Goal: Task Accomplishment & Management: Complete application form

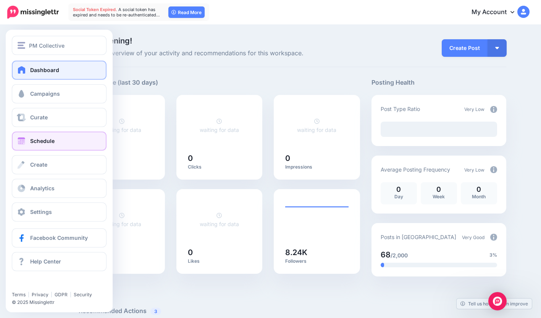
click at [50, 142] on span "Schedule" at bounding box center [42, 141] width 24 height 6
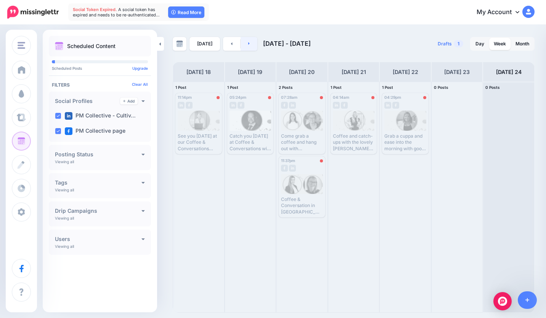
click at [248, 43] on link at bounding box center [249, 44] width 17 height 14
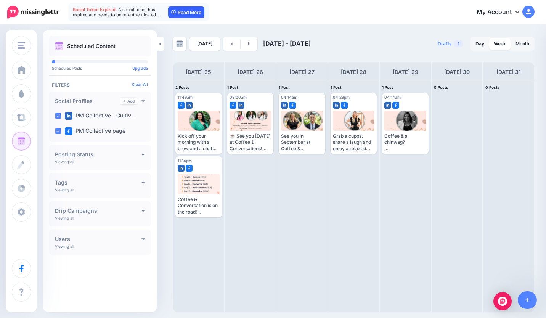
click at [177, 11] on link "Read More" at bounding box center [186, 11] width 36 height 11
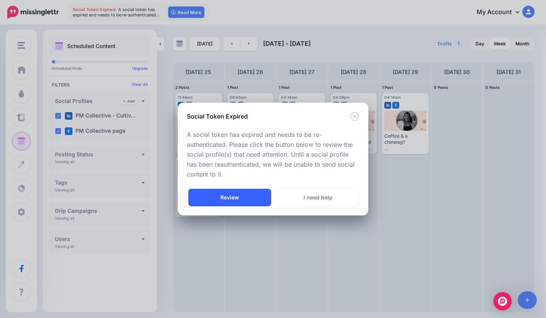
click at [228, 195] on link "Review" at bounding box center [229, 198] width 83 height 18
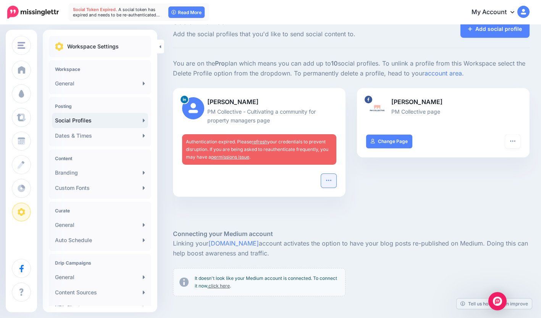
scroll to position [20, 0]
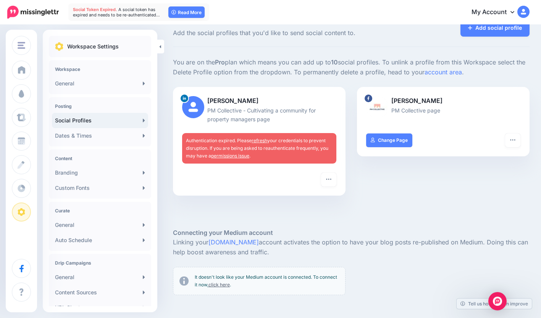
click at [260, 138] on link "refresh" at bounding box center [259, 141] width 16 height 6
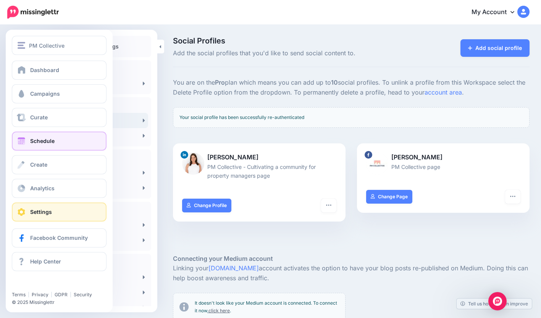
click at [52, 140] on span "Schedule" at bounding box center [42, 141] width 24 height 6
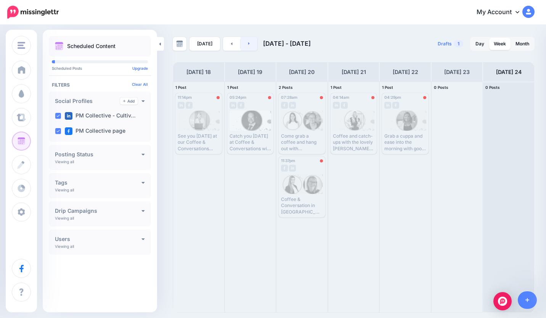
click at [249, 48] on link at bounding box center [249, 44] width 17 height 14
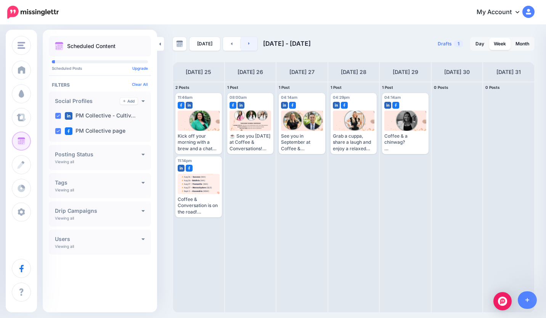
click at [247, 46] on link at bounding box center [249, 44] width 17 height 14
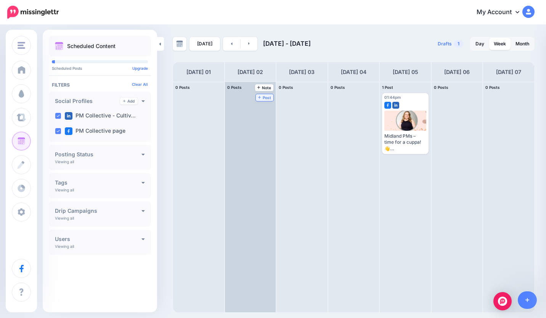
click at [265, 98] on span "Post" at bounding box center [264, 98] width 13 height 4
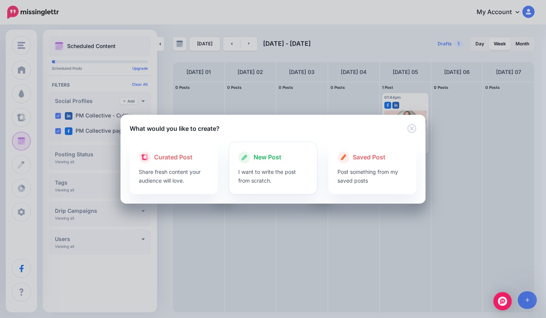
click at [258, 169] on p "I want to write the post from scratch." at bounding box center [273, 176] width 70 height 18
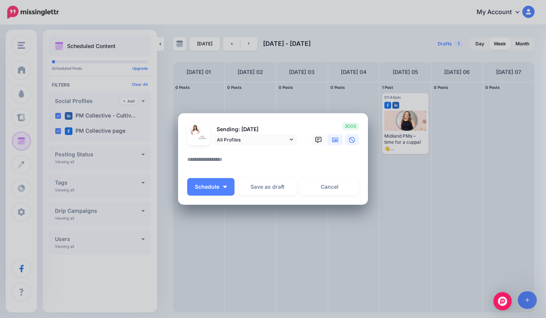
click at [333, 143] on icon at bounding box center [335, 140] width 6 height 6
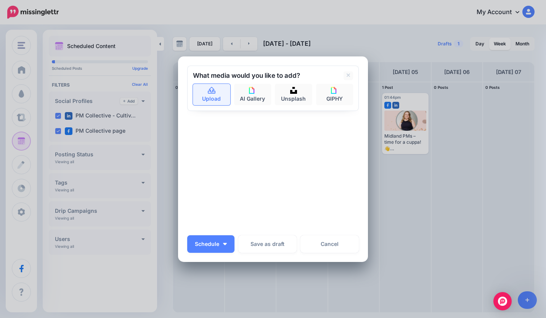
click at [208, 93] on icon at bounding box center [212, 90] width 9 height 7
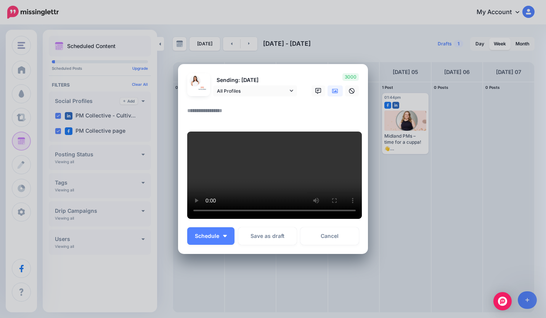
click at [211, 106] on textarea at bounding box center [274, 113] width 175 height 15
type textarea "*"
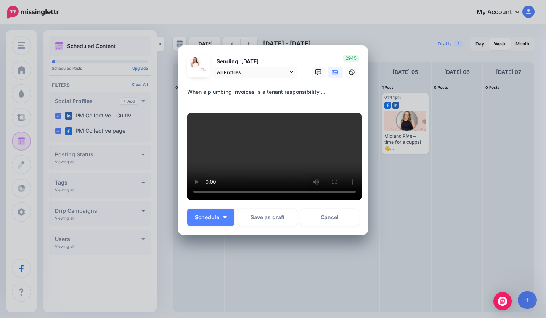
scroll to position [96, 0]
type textarea "**********"
click at [224, 222] on button "Schedule" at bounding box center [210, 218] width 47 height 18
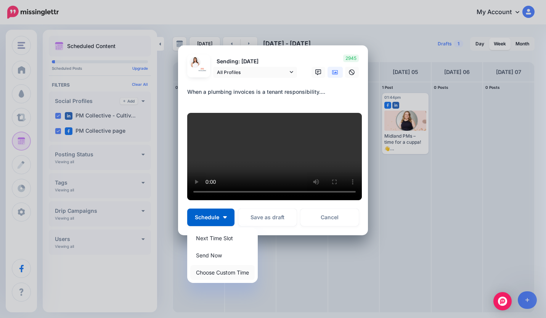
click at [224, 275] on link "Choose Custom Time" at bounding box center [222, 272] width 64 height 15
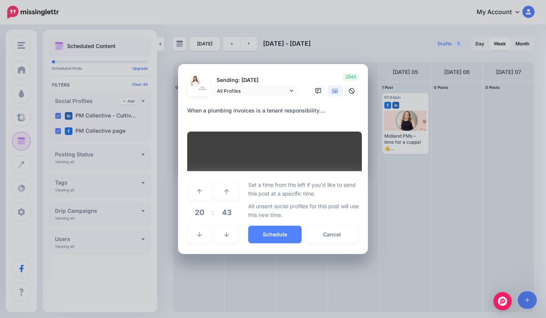
scroll to position [24, 0]
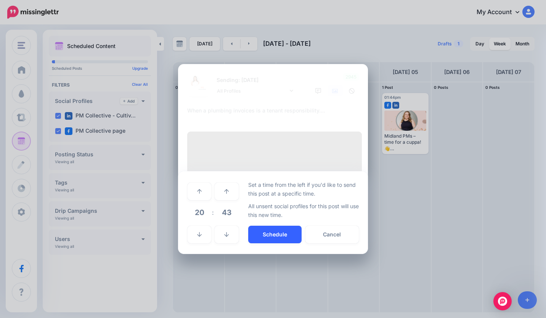
click at [270, 243] on button "Schedule" at bounding box center [274, 235] width 53 height 18
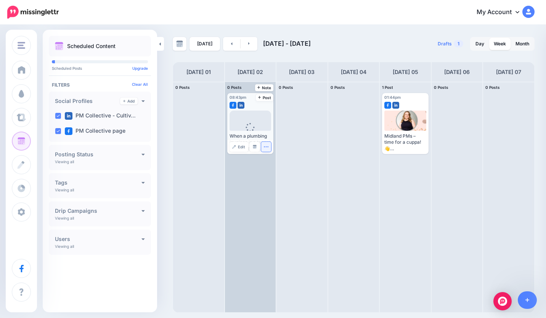
click at [269, 147] on button "button" at bounding box center [266, 147] width 10 height 10
click at [238, 146] on link "Edit" at bounding box center [239, 147] width 19 height 10
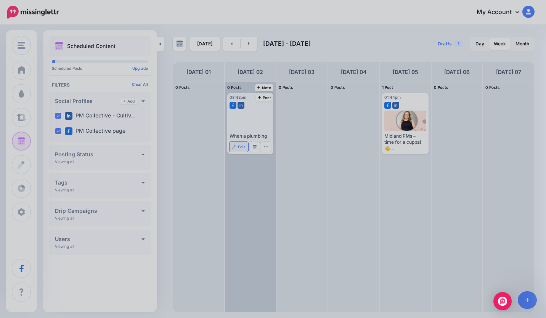
scroll to position [0, 0]
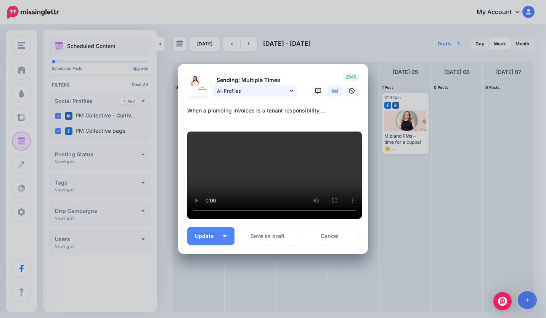
click at [285, 87] on span "All Profiles" at bounding box center [252, 91] width 71 height 8
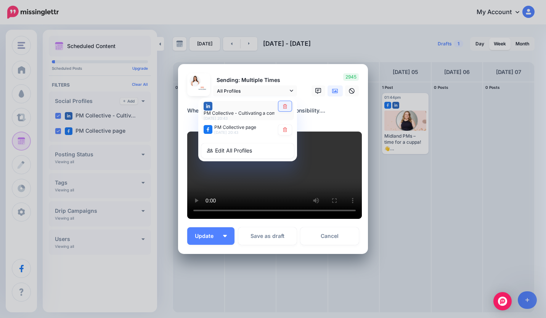
click at [282, 104] on icon at bounding box center [285, 106] width 6 height 5
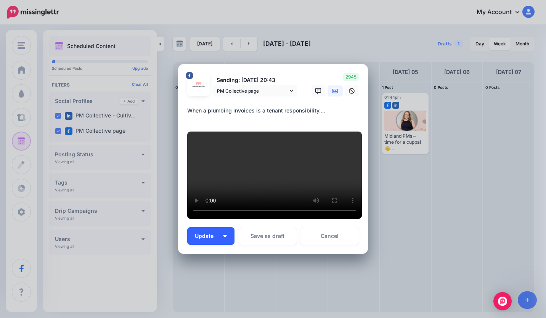
click at [198, 239] on span "Update" at bounding box center [207, 235] width 24 height 5
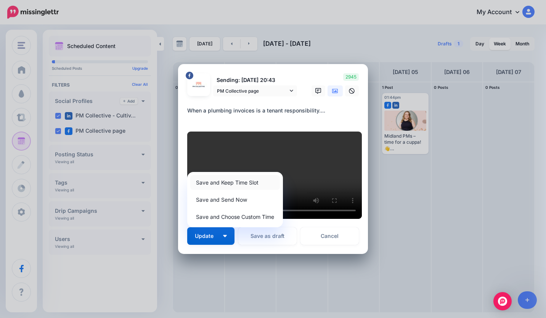
click at [214, 190] on link "Save and Keep Time Slot" at bounding box center [235, 182] width 90 height 15
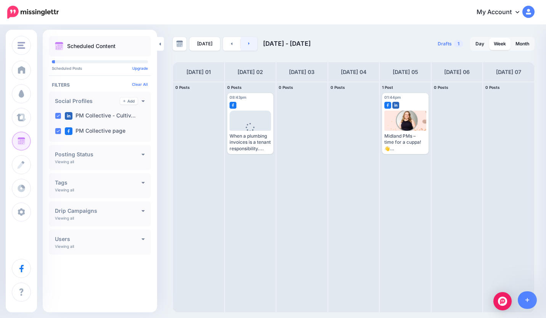
click at [252, 47] on link at bounding box center [249, 44] width 17 height 14
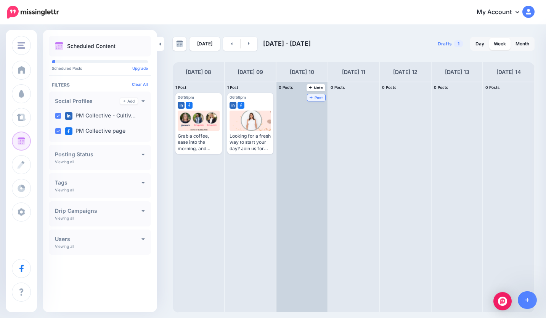
click at [315, 98] on span "Post" at bounding box center [316, 98] width 13 height 4
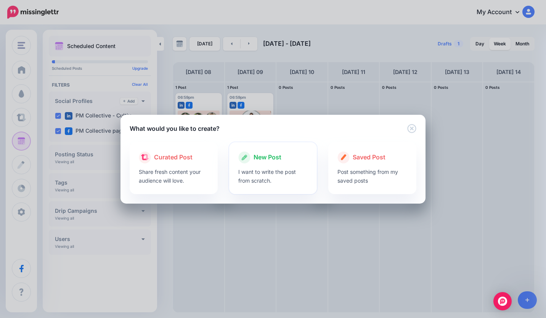
click at [261, 163] on div "New Post" at bounding box center [273, 157] width 70 height 12
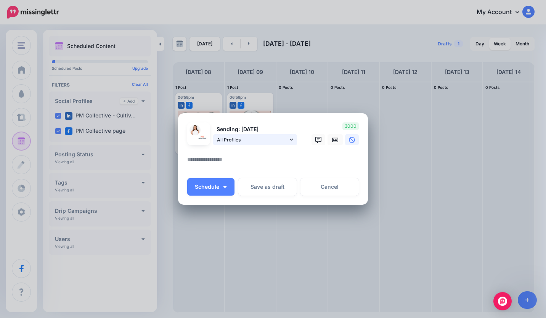
click at [288, 140] on link "All Profiles" at bounding box center [255, 139] width 84 height 11
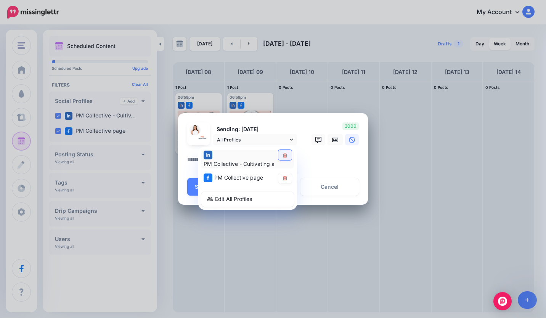
click at [286, 157] on icon at bounding box center [285, 155] width 6 height 5
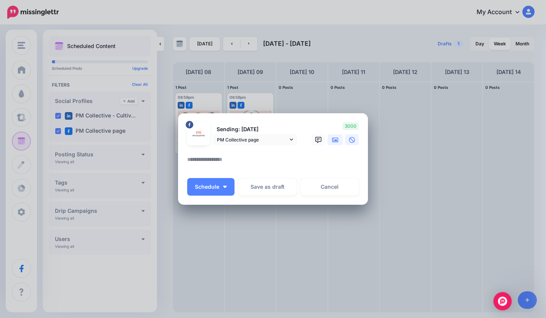
click at [336, 139] on icon at bounding box center [335, 140] width 6 height 6
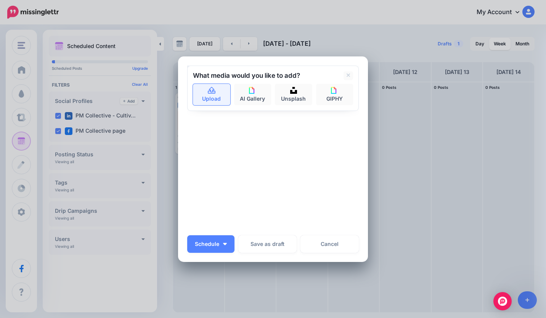
click at [195, 93] on link "Upload" at bounding box center [211, 94] width 37 height 21
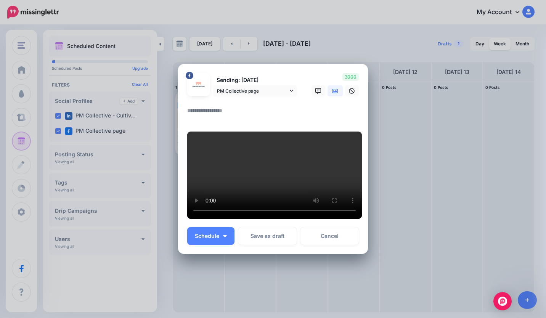
click at [241, 121] on textarea at bounding box center [274, 113] width 175 height 15
click at [217, 106] on textarea at bounding box center [274, 113] width 175 height 15
type textarea "*"
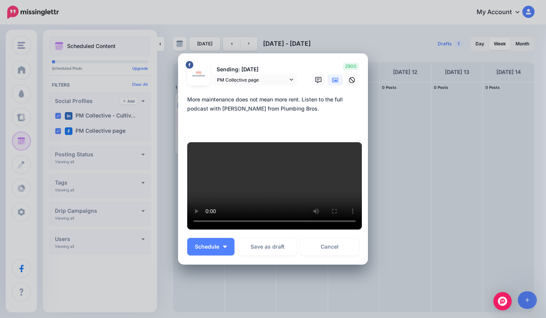
paste textarea "**********"
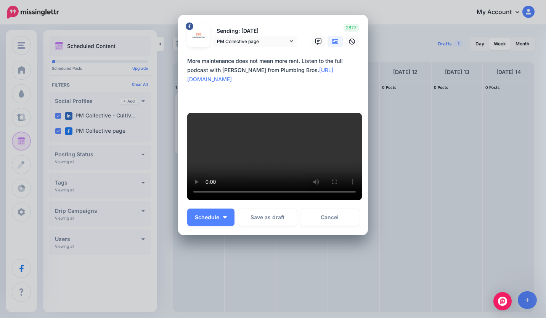
scroll to position [37, 0]
type textarea "**********"
click at [223, 226] on button "Schedule" at bounding box center [210, 218] width 47 height 18
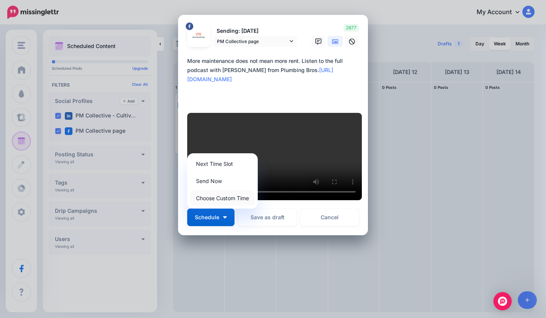
click at [232, 206] on link "Choose Custom Time" at bounding box center [222, 198] width 64 height 15
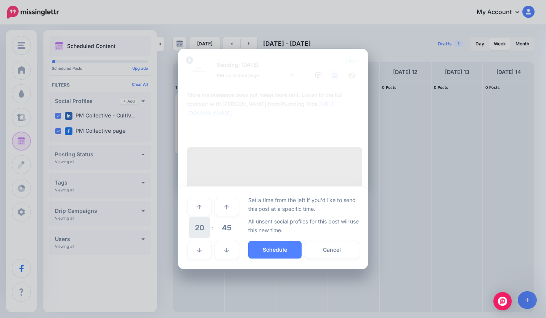
click at [204, 238] on span "20" at bounding box center [199, 227] width 21 height 21
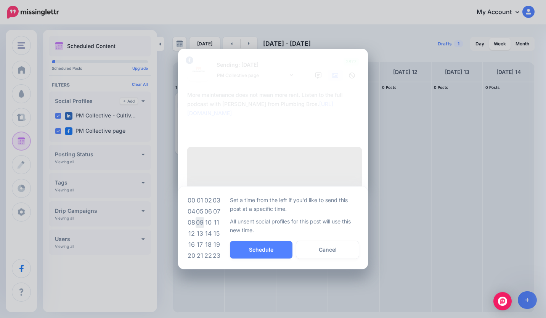
click at [193, 228] on td "08" at bounding box center [191, 222] width 8 height 11
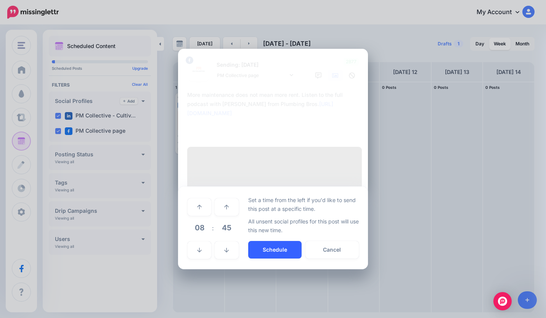
click at [274, 259] on button "Schedule" at bounding box center [274, 250] width 53 height 18
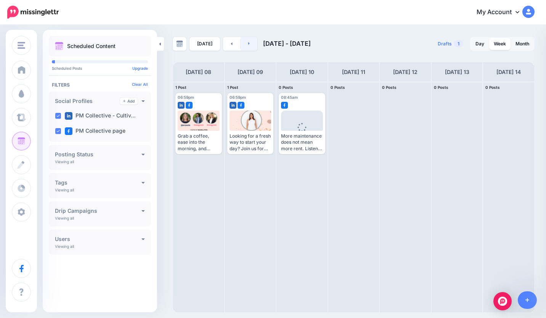
click at [248, 43] on icon at bounding box center [249, 43] width 2 height 5
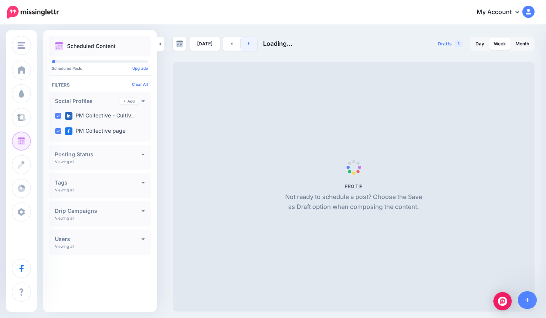
click at [248, 43] on icon at bounding box center [249, 43] width 2 height 5
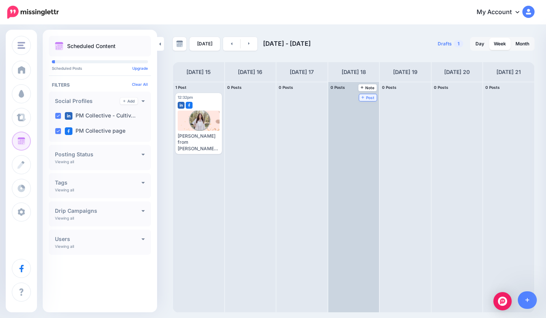
click at [370, 97] on span "Post" at bounding box center [368, 98] width 13 height 4
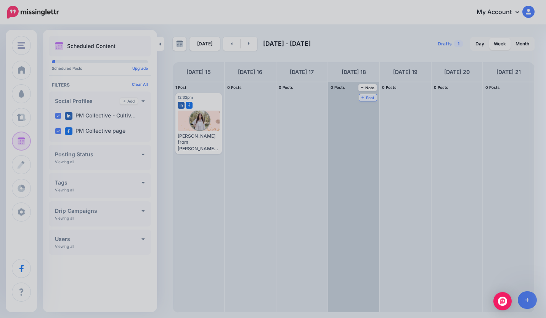
scroll to position [0, 0]
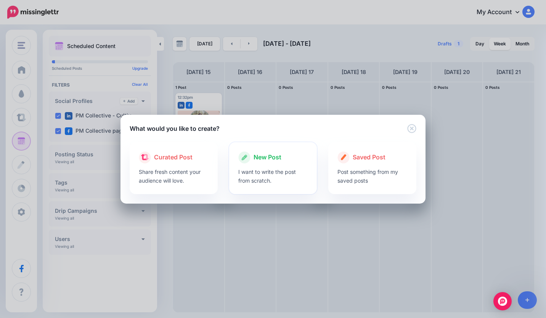
click at [261, 164] on div at bounding box center [273, 166] width 70 height 4
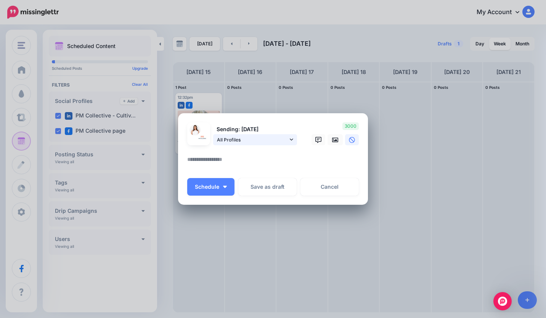
click at [293, 140] on icon at bounding box center [291, 139] width 3 height 5
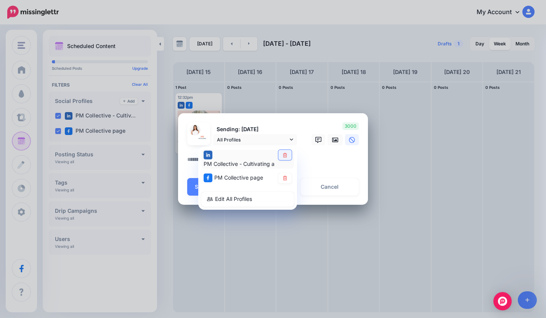
click at [285, 155] on icon at bounding box center [285, 155] width 6 height 5
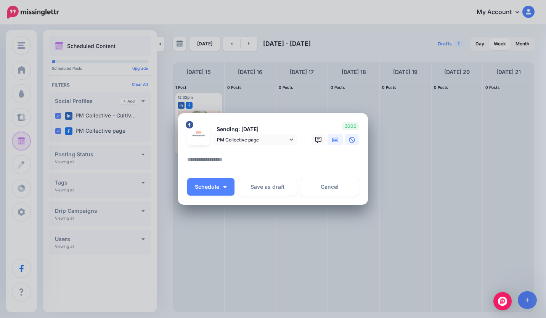
click at [334, 140] on icon at bounding box center [335, 140] width 6 height 5
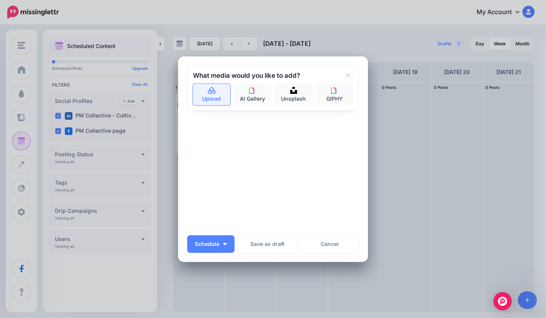
click at [213, 96] on link "Upload" at bounding box center [211, 94] width 37 height 21
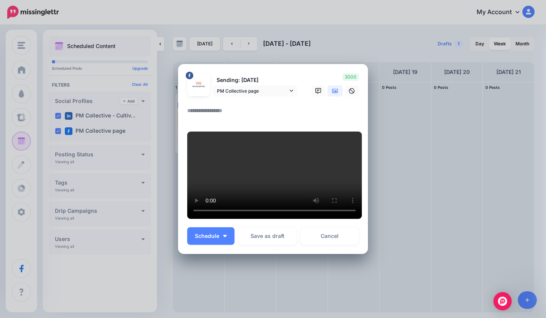
click at [230, 121] on textarea at bounding box center [274, 113] width 175 height 15
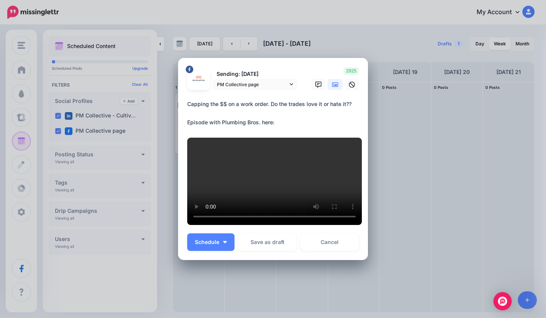
paste textarea "**********"
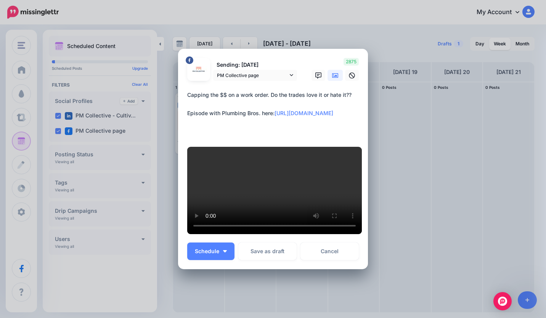
scroll to position [127, 0]
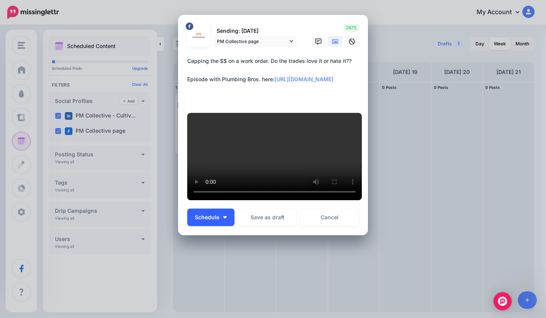
type textarea "**********"
click at [219, 214] on button "Schedule" at bounding box center [210, 218] width 47 height 18
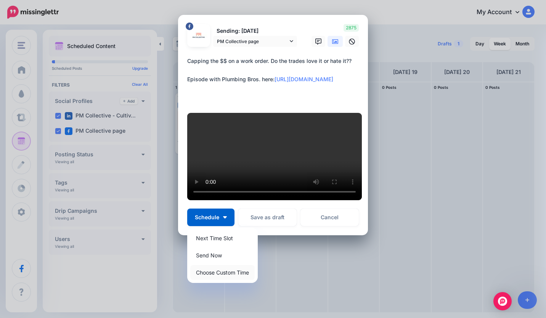
click at [220, 270] on link "Choose Custom Time" at bounding box center [222, 272] width 64 height 15
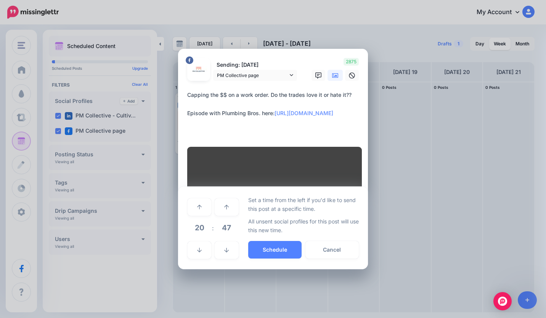
scroll to position [55, 0]
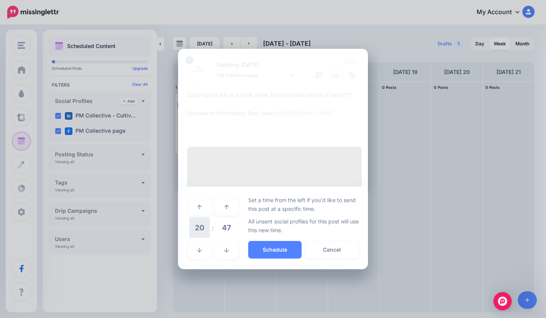
click at [200, 238] on span "20" at bounding box center [199, 227] width 21 height 21
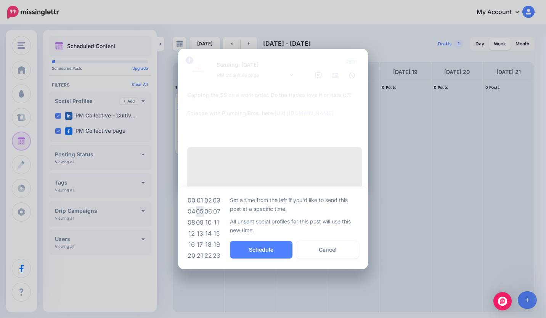
click at [199, 217] on td "05" at bounding box center [200, 211] width 8 height 11
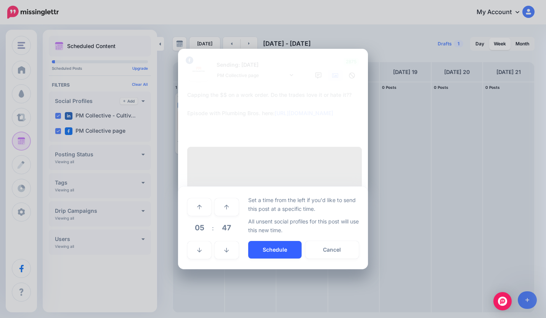
click at [269, 259] on button "Schedule" at bounding box center [274, 250] width 53 height 18
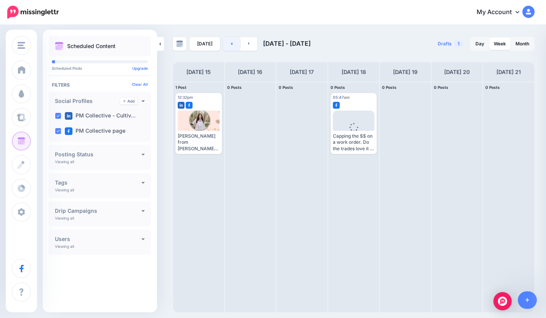
click at [235, 45] on link at bounding box center [231, 44] width 17 height 14
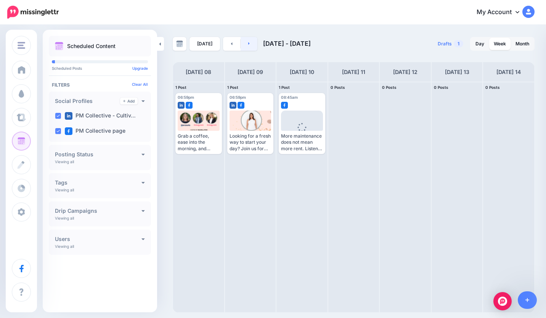
click at [251, 46] on link at bounding box center [249, 44] width 17 height 14
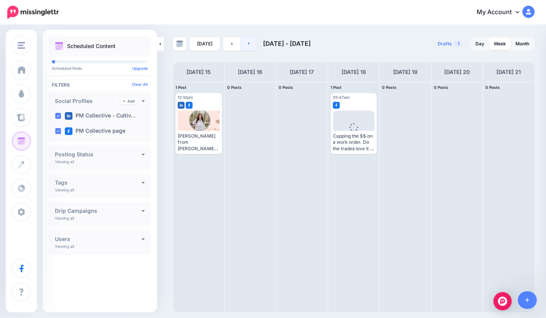
click at [251, 46] on link at bounding box center [249, 44] width 17 height 14
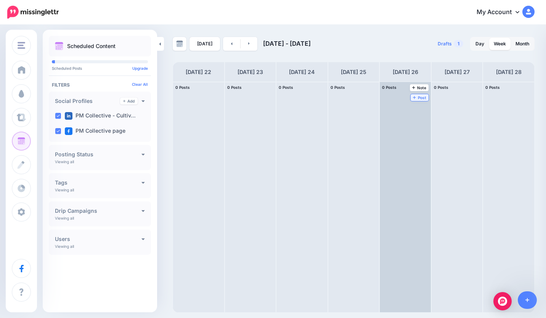
click at [415, 98] on icon at bounding box center [414, 97] width 3 height 4
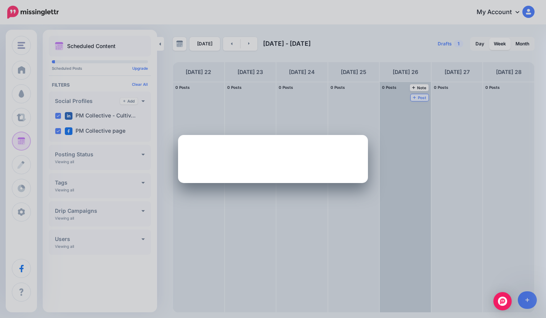
scroll to position [0, 0]
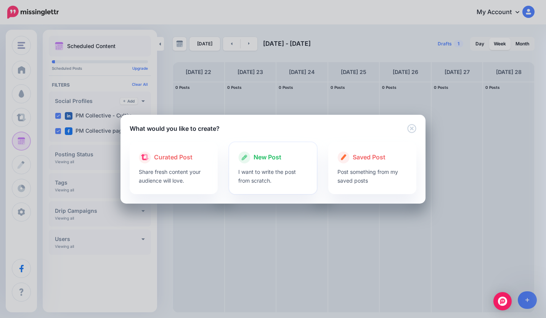
click at [286, 153] on div "New Post" at bounding box center [273, 157] width 70 height 12
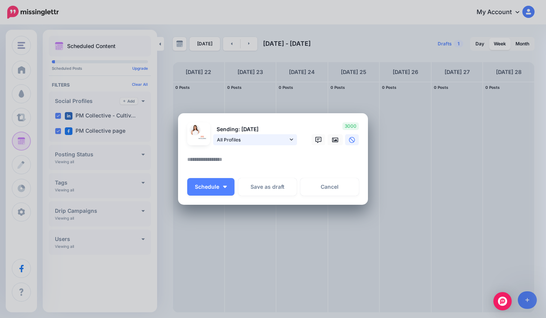
click at [292, 144] on link "All Profiles" at bounding box center [255, 139] width 84 height 11
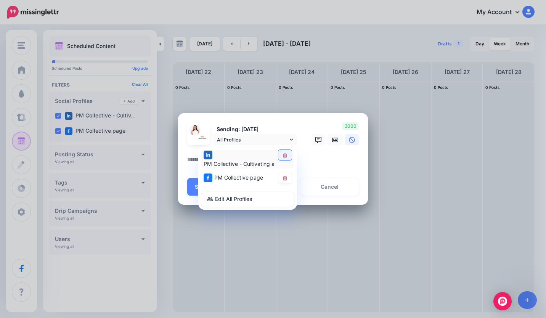
click at [287, 156] on icon at bounding box center [285, 155] width 4 height 5
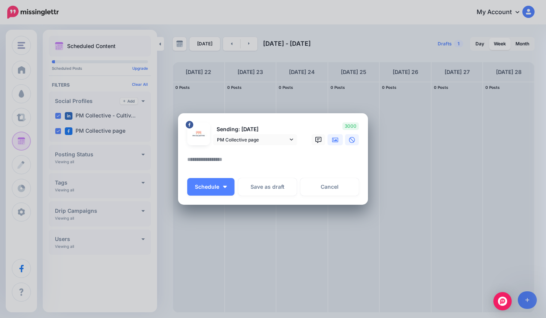
click at [335, 140] on icon at bounding box center [335, 140] width 6 height 6
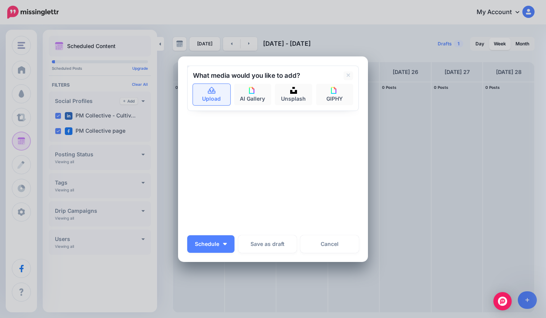
click at [200, 88] on link "Upload" at bounding box center [211, 94] width 37 height 21
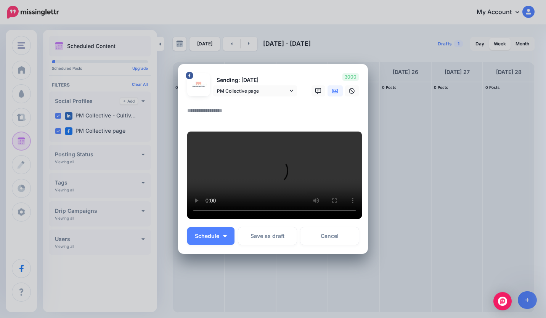
click at [247, 106] on textarea at bounding box center [274, 113] width 175 height 15
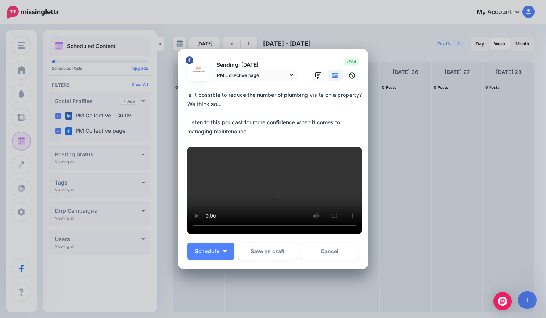
paste textarea "**********"
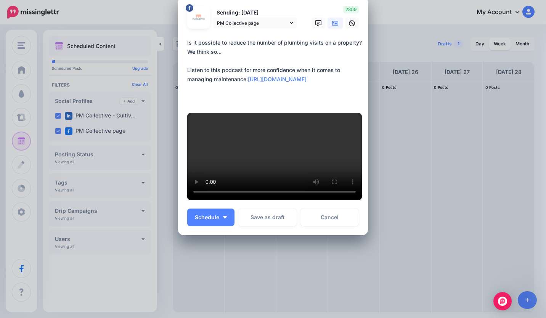
scroll to position [109, 0]
type textarea "**********"
click at [221, 226] on button "Schedule" at bounding box center [210, 218] width 47 height 18
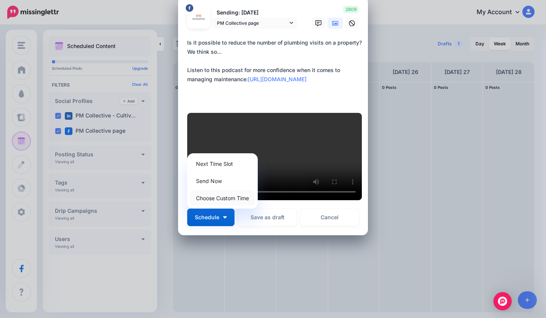
click at [220, 206] on link "Choose Custom Time" at bounding box center [222, 198] width 64 height 15
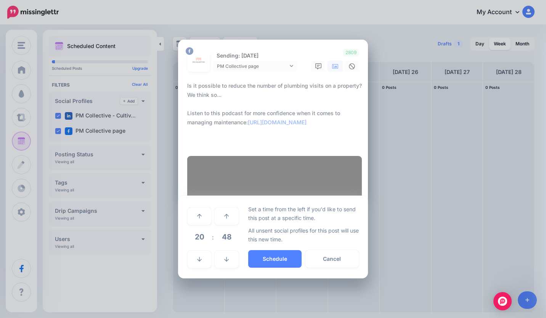
scroll to position [73, 0]
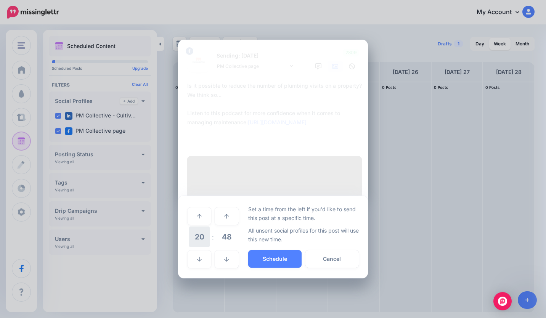
click at [197, 247] on span "20" at bounding box center [199, 237] width 21 height 21
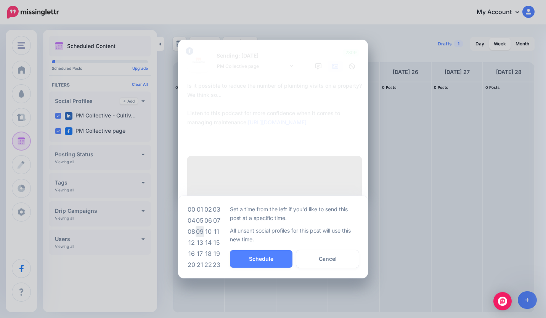
click at [198, 237] on td "09" at bounding box center [200, 231] width 8 height 11
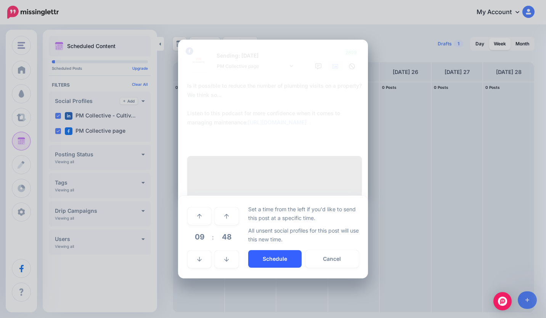
click at [264, 268] on button "Schedule" at bounding box center [274, 259] width 53 height 18
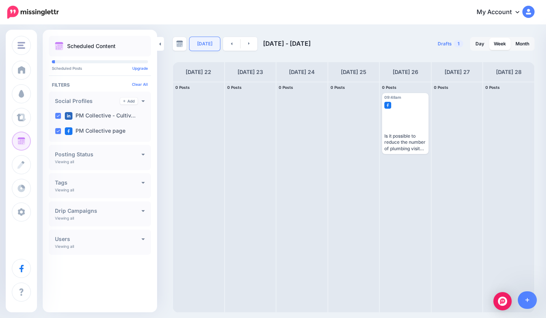
click at [208, 43] on link "[DATE]" at bounding box center [205, 44] width 31 height 14
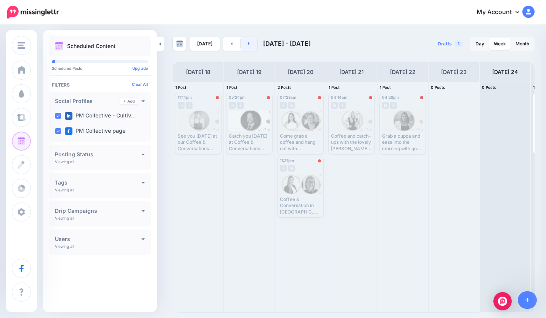
click at [249, 45] on link at bounding box center [249, 44] width 17 height 14
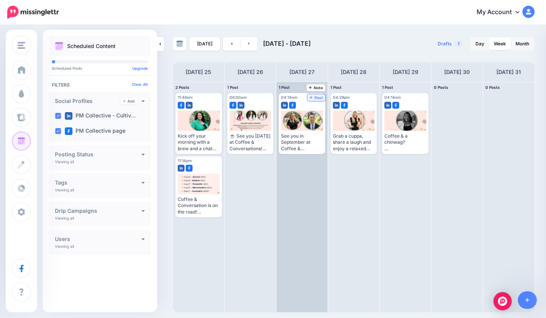
click at [319, 97] on span "Post" at bounding box center [316, 98] width 13 height 4
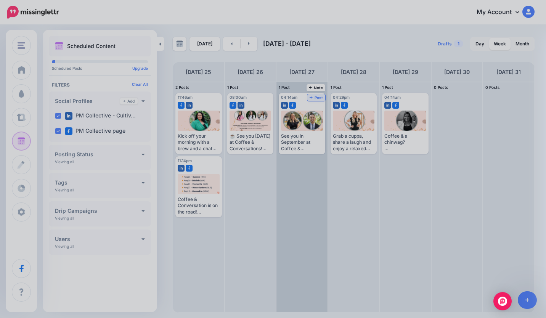
scroll to position [0, 0]
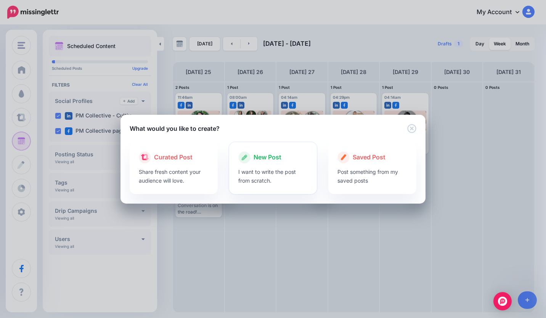
click at [275, 159] on span "New Post" at bounding box center [268, 158] width 28 height 10
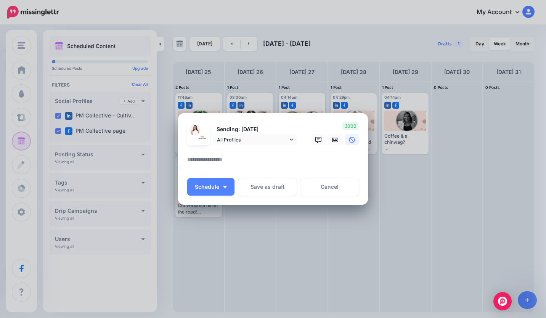
click at [271, 161] on textarea at bounding box center [274, 162] width 175 height 15
type textarea "*"
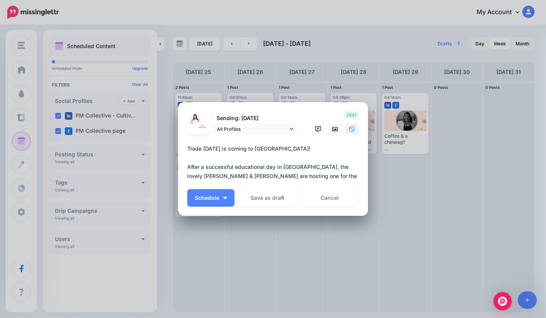
drag, startPoint x: 285, startPoint y: 149, endPoint x: 250, endPoint y: 149, distance: 35.1
click at [250, 149] on textarea "**********" at bounding box center [274, 162] width 175 height 37
click at [338, 176] on textarea "**********" at bounding box center [274, 162] width 175 height 37
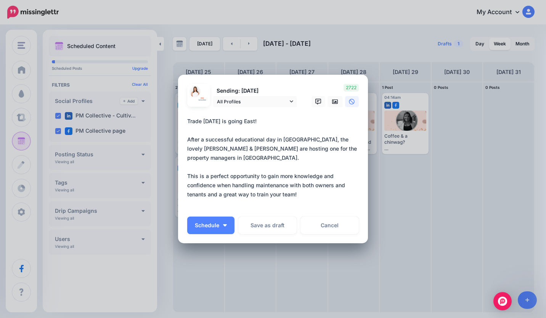
paste textarea "**********"
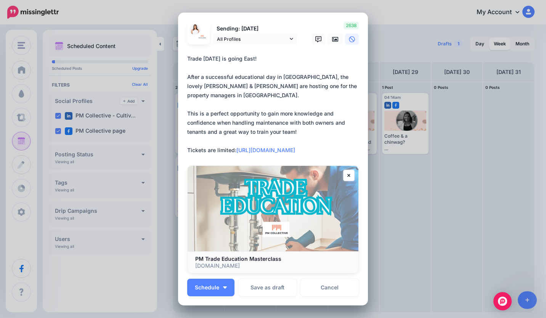
drag, startPoint x: 304, startPoint y: 103, endPoint x: 168, endPoint y: 34, distance: 152.5
click at [168, 34] on div "Create Post Loading Sending: [DATE] All Profiles" at bounding box center [273, 159] width 546 height 318
type textarea "**********"
click at [217, 288] on button "Schedule" at bounding box center [210, 288] width 47 height 18
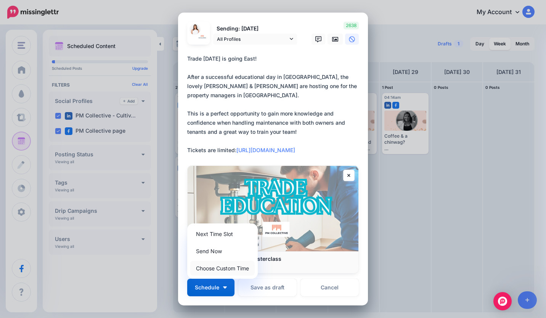
click at [219, 271] on link "Choose Custom Time" at bounding box center [222, 268] width 64 height 15
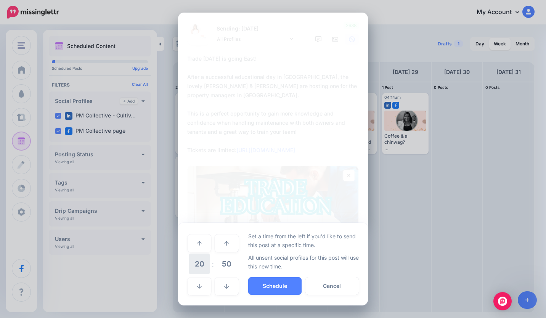
click at [205, 264] on span "20" at bounding box center [199, 264] width 21 height 21
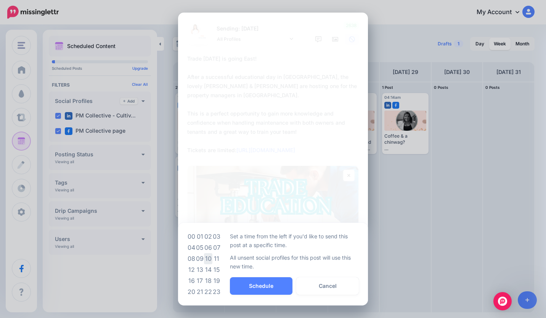
click at [207, 258] on td "10" at bounding box center [208, 258] width 8 height 11
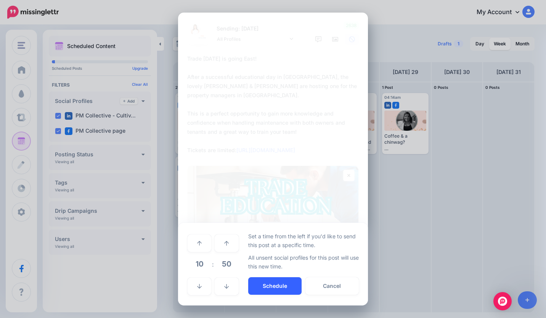
click at [265, 283] on button "Schedule" at bounding box center [274, 286] width 53 height 18
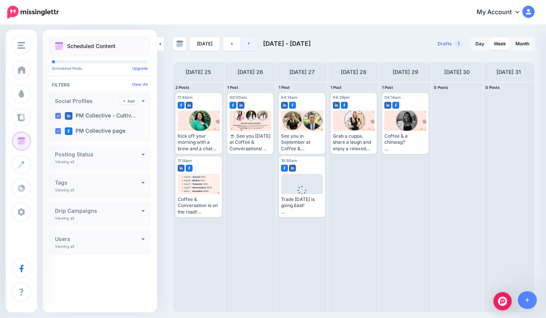
click at [252, 46] on link at bounding box center [249, 44] width 17 height 14
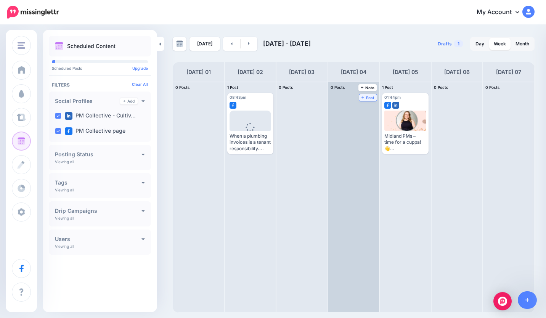
click at [370, 96] on span "Post" at bounding box center [368, 98] width 13 height 4
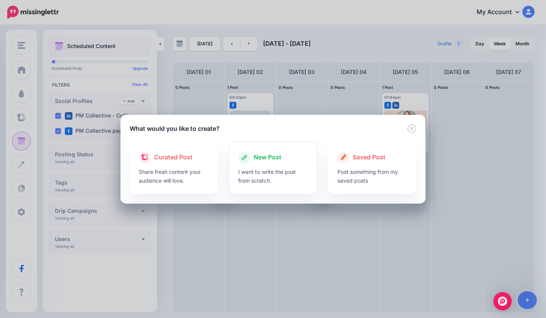
click at [280, 167] on div at bounding box center [273, 166] width 70 height 4
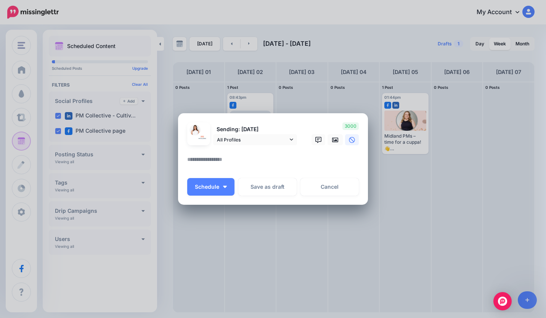
click at [245, 159] on textarea at bounding box center [274, 162] width 175 height 15
paste textarea "**********"
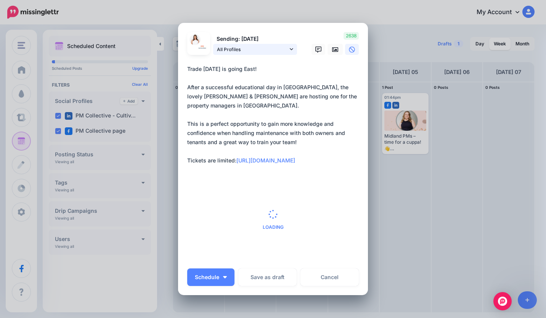
click at [287, 53] on link "All Profiles" at bounding box center [255, 49] width 84 height 11
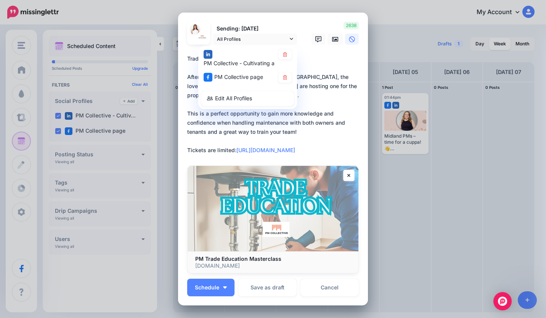
click at [306, 53] on div at bounding box center [273, 50] width 172 height 10
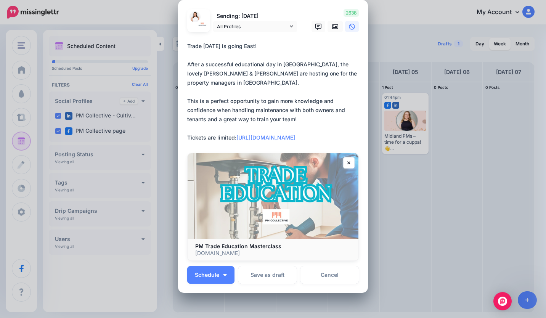
scroll to position [13, 0]
drag, startPoint x: 286, startPoint y: 46, endPoint x: 254, endPoint y: 45, distance: 31.7
click at [254, 45] on textarea "**********" at bounding box center [274, 91] width 175 height 101
click at [265, 103] on textarea "**********" at bounding box center [274, 91] width 175 height 101
drag, startPoint x: 300, startPoint y: 113, endPoint x: 176, endPoint y: 47, distance: 140.5
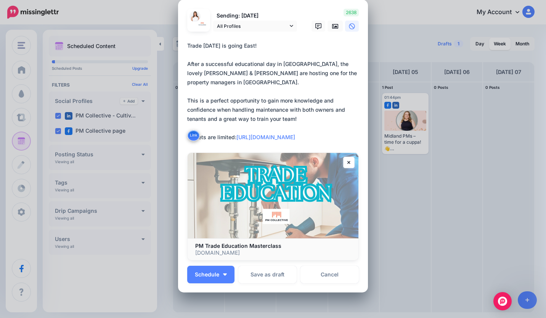
click at [178, 47] on div "Loading Sending: [DATE] All Profiles" at bounding box center [273, 146] width 190 height 293
paste textarea "**********"
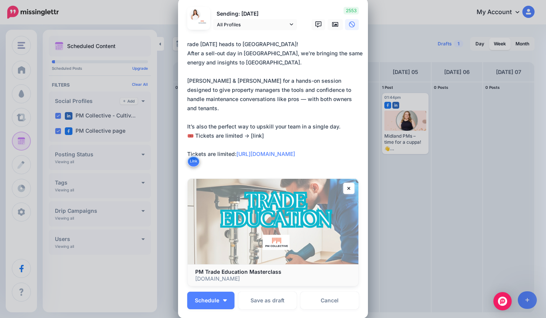
scroll to position [0, 0]
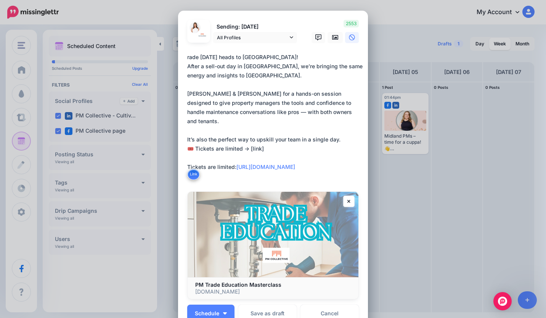
click at [187, 57] on textarea "**********" at bounding box center [274, 117] width 175 height 128
click at [285, 58] on textarea "**********" at bounding box center [274, 117] width 175 height 128
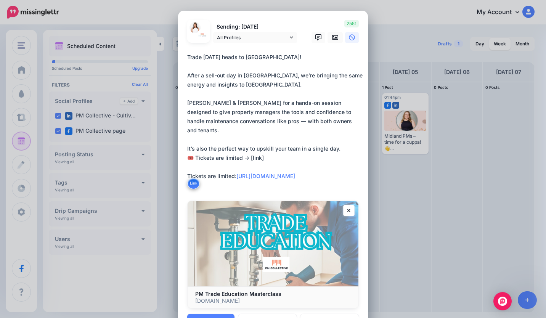
click at [251, 120] on textarea "**********" at bounding box center [274, 121] width 175 height 137
drag, startPoint x: 262, startPoint y: 152, endPoint x: 173, endPoint y: 153, distance: 88.9
click at [173, 153] on div "Create Post Loading Sending: [DATE] All Profiles" at bounding box center [273, 159] width 546 height 318
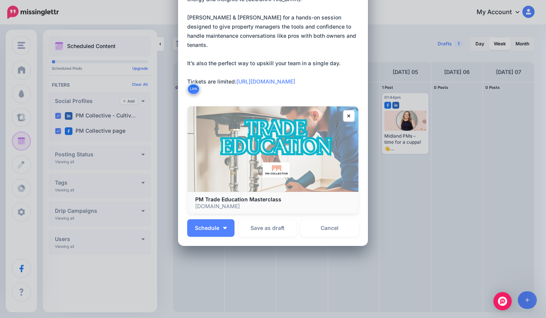
scroll to position [86, 0]
type textarea "**********"
click at [204, 227] on span "Schedule" at bounding box center [207, 227] width 24 height 5
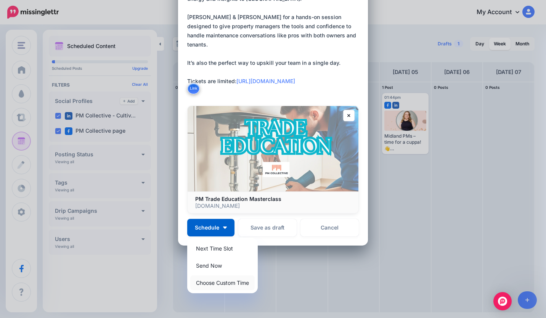
click at [213, 280] on link "Choose Custom Time" at bounding box center [222, 282] width 64 height 15
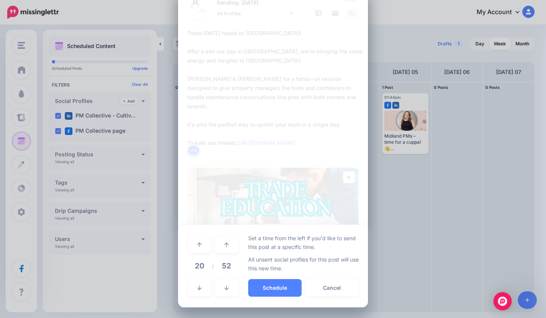
scroll to position [24, 0]
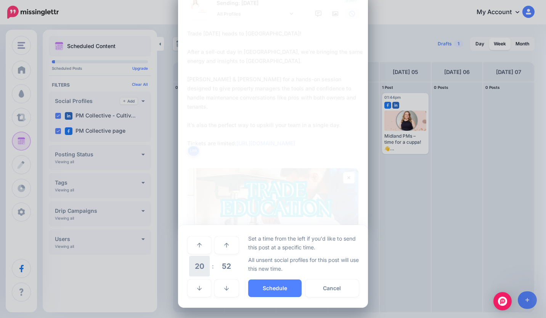
click at [201, 264] on span "20" at bounding box center [199, 266] width 21 height 21
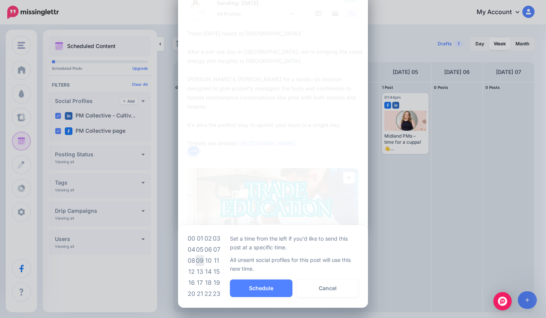
click at [197, 261] on td "09" at bounding box center [200, 260] width 8 height 11
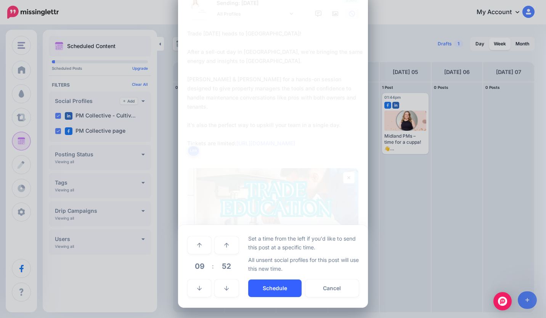
click at [267, 284] on button "Schedule" at bounding box center [274, 289] width 53 height 18
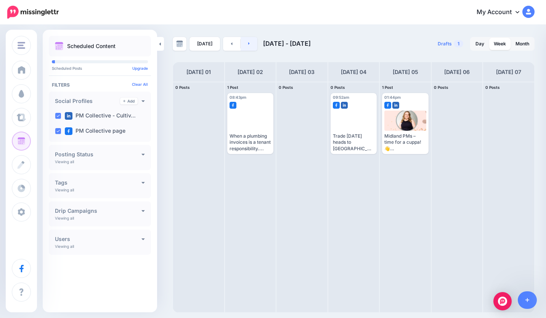
click at [248, 42] on link at bounding box center [249, 44] width 17 height 14
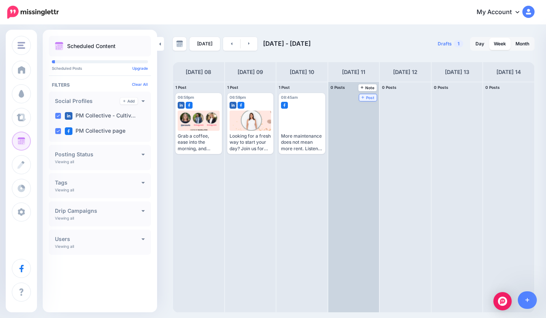
click at [367, 98] on span "Post" at bounding box center [368, 98] width 13 height 4
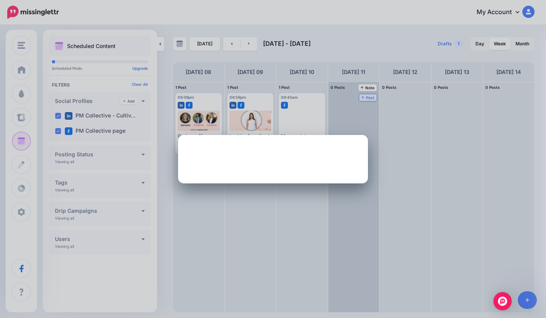
scroll to position [0, 0]
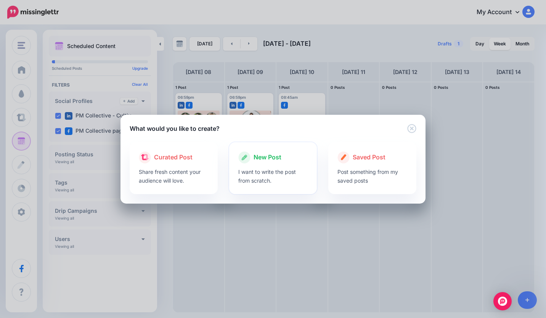
click at [254, 155] on span "New Post" at bounding box center [268, 158] width 28 height 10
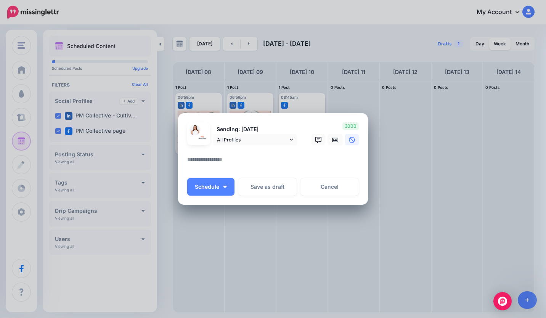
click at [241, 156] on textarea at bounding box center [274, 162] width 175 height 15
paste textarea "**********"
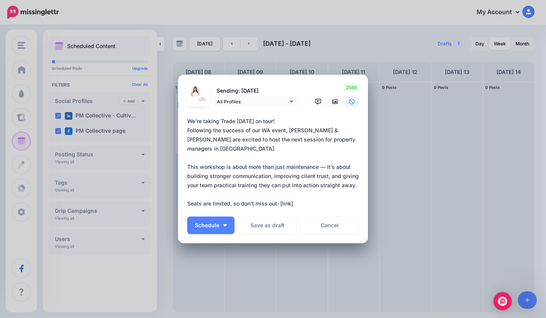
scroll to position [8, 0]
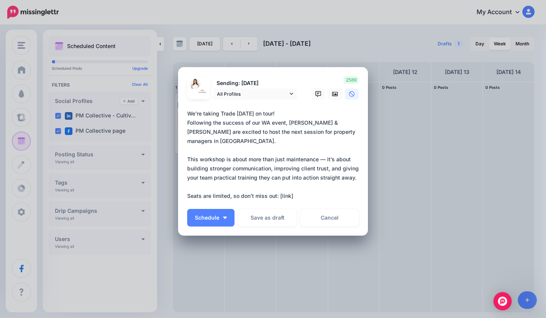
click at [314, 116] on textarea "**********" at bounding box center [274, 155] width 175 height 92
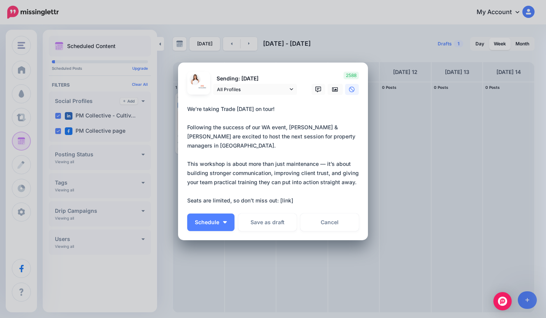
click at [322, 157] on textarea "**********" at bounding box center [274, 155] width 175 height 101
click at [300, 188] on textarea "**********" at bounding box center [274, 155] width 175 height 101
drag, startPoint x: 299, startPoint y: 189, endPoint x: 277, endPoint y: 188, distance: 22.5
click at [277, 188] on textarea "**********" at bounding box center [274, 155] width 175 height 101
paste textarea "**********"
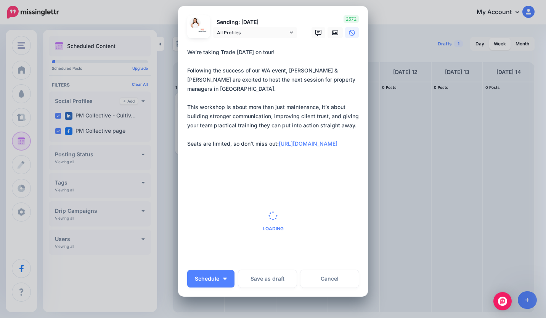
scroll to position [0, 0]
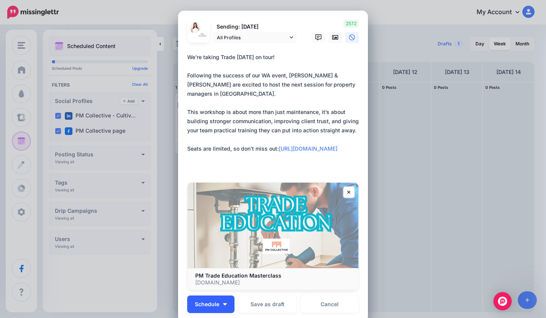
type textarea "**********"
click at [203, 306] on span "Schedule" at bounding box center [207, 304] width 24 height 5
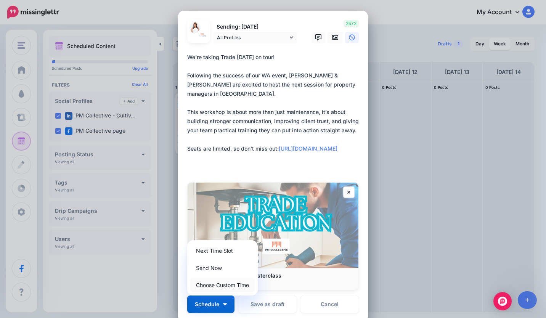
click at [215, 285] on link "Choose Custom Time" at bounding box center [222, 285] width 64 height 15
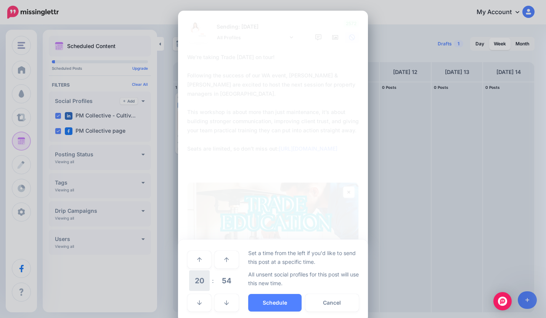
click at [207, 281] on span "20" at bounding box center [199, 280] width 21 height 21
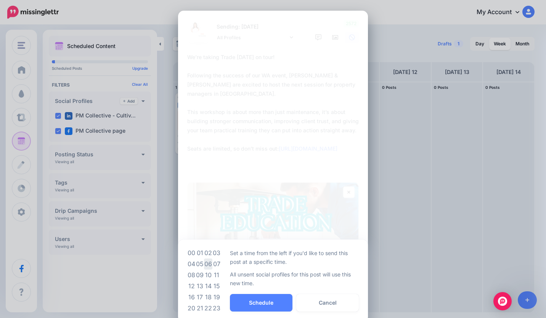
click at [205, 264] on td "06" at bounding box center [208, 264] width 8 height 11
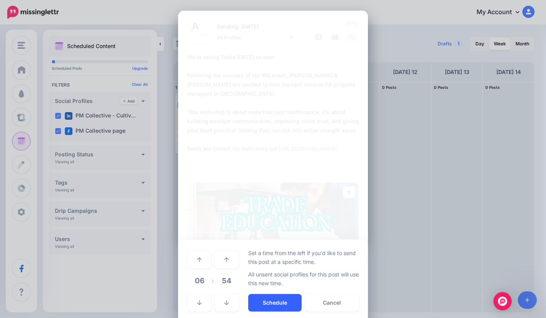
click at [269, 305] on button "Schedule" at bounding box center [274, 303] width 53 height 18
